Goal: Task Accomplishment & Management: Complete application form

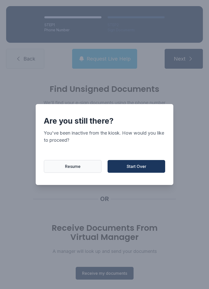
click at [150, 169] on button "Start Over" at bounding box center [135, 166] width 57 height 13
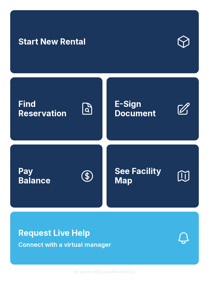
click at [173, 109] on link "E-Sign Document" at bounding box center [152, 108] width 92 height 63
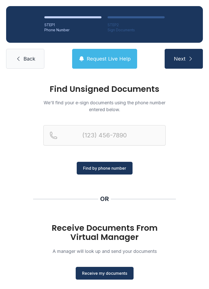
click at [106, 273] on span "Receive my documents" at bounding box center [104, 273] width 45 height 6
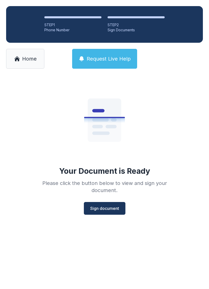
click at [105, 207] on span "Sign document" at bounding box center [104, 208] width 29 height 6
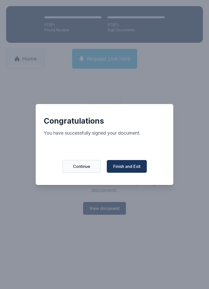
click at [134, 166] on span "Finish and Exit" at bounding box center [126, 166] width 27 height 6
